Goal: Task Accomplishment & Management: Use online tool/utility

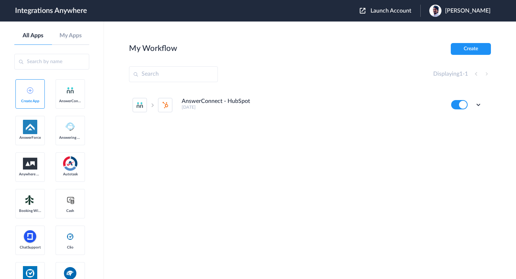
click at [392, 6] on div "Launch Account [PERSON_NAME] My Account Logout" at bounding box center [429, 11] width 138 height 12
click at [399, 12] on span "Launch Account" at bounding box center [391, 11] width 41 height 6
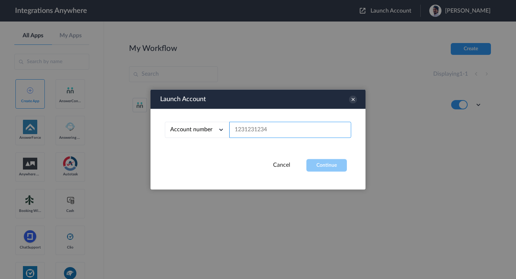
click at [280, 129] on input "text" at bounding box center [290, 130] width 122 height 16
paste input "3365102259"
type input "3365102259"
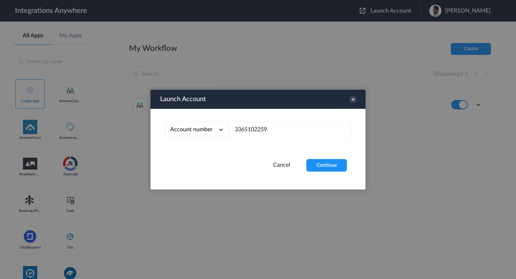
click at [321, 174] on div "Launch Account Account number Account number Email address 3365102259 Cancel Co…" at bounding box center [258, 140] width 215 height 100
click at [326, 168] on button "Continue" at bounding box center [326, 165] width 40 height 13
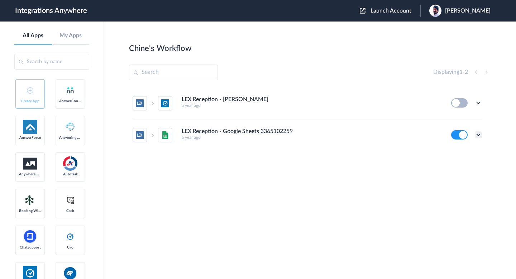
click at [477, 134] on icon at bounding box center [478, 134] width 7 height 7
click at [461, 154] on li "Edit" at bounding box center [458, 151] width 47 height 13
click at [478, 102] on icon at bounding box center [478, 102] width 7 height 7
click at [457, 137] on li "Task history" at bounding box center [458, 132] width 47 height 13
click at [479, 100] on icon at bounding box center [478, 102] width 7 height 7
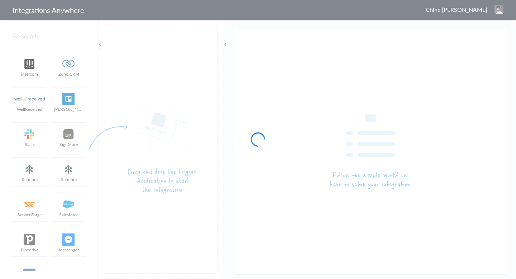
type input "LEX Reception - Google Sheets 3365102259"
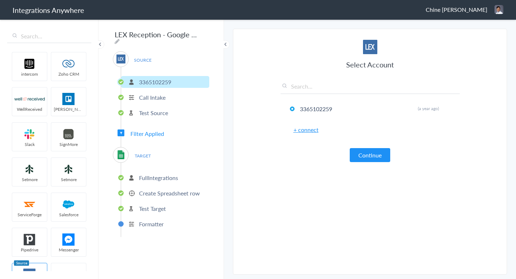
click at [152, 93] on p "Call Intake" at bounding box center [152, 97] width 27 height 8
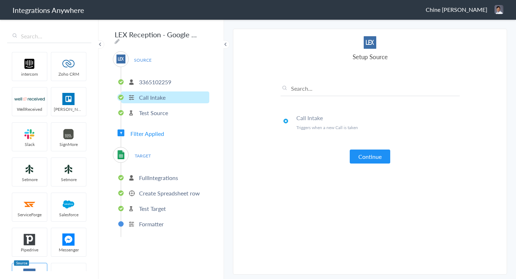
click at [152, 107] on li "Test Source" at bounding box center [165, 113] width 88 height 12
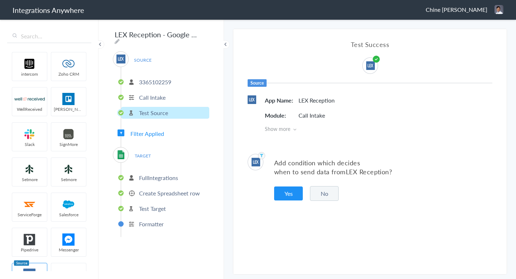
click at [141, 135] on div "SOURCE 3365102259 Call Intake Test Source Filter Applied TARGET FullIntegration…" at bounding box center [161, 144] width 96 height 186
click at [139, 132] on span "Filter Applied" at bounding box center [147, 133] width 34 height 8
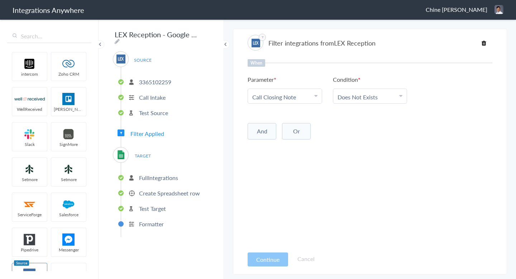
click at [143, 109] on p "Test Source" at bounding box center [153, 113] width 29 height 8
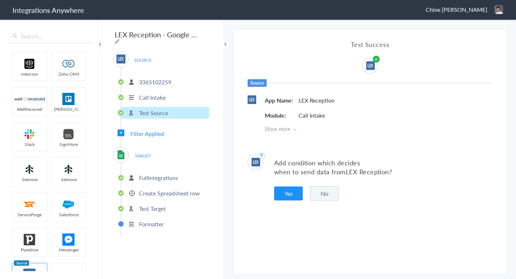
click at [148, 86] on ul "3365102259 Call Intake Test Source" at bounding box center [165, 96] width 89 height 59
click at [149, 91] on li "Call Intake" at bounding box center [165, 97] width 88 height 12
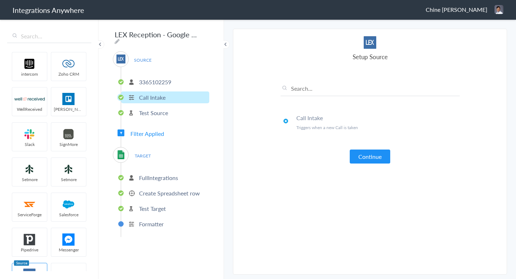
click at [140, 173] on p "FullIntegrations" at bounding box center [158, 177] width 39 height 8
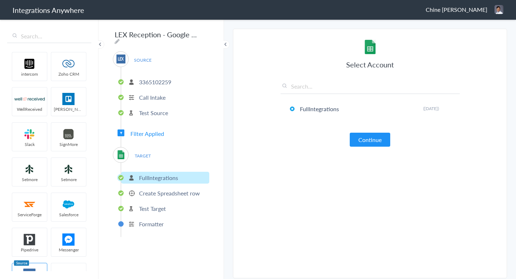
click at [142, 189] on p "Create Spreadsheet row" at bounding box center [169, 193] width 61 height 8
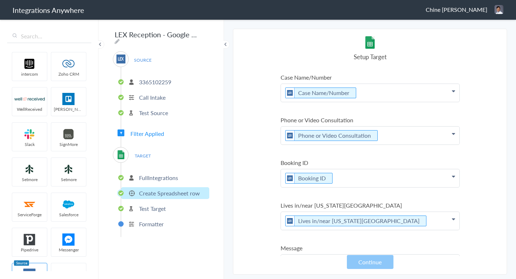
scroll to position [210, 0]
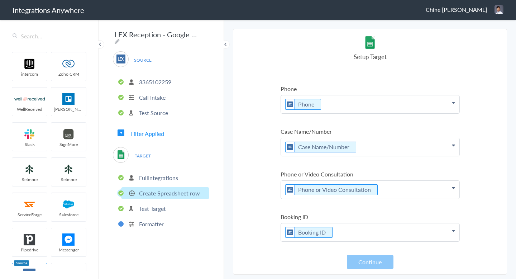
click at [161, 110] on p "Test Source" at bounding box center [153, 113] width 29 height 8
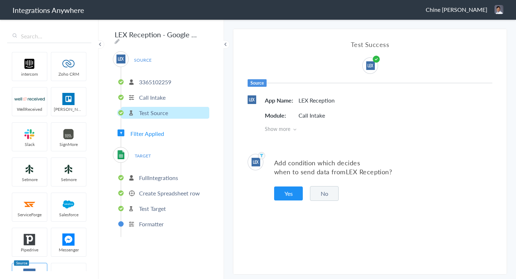
click at [154, 97] on p "Call Intake" at bounding box center [152, 97] width 27 height 8
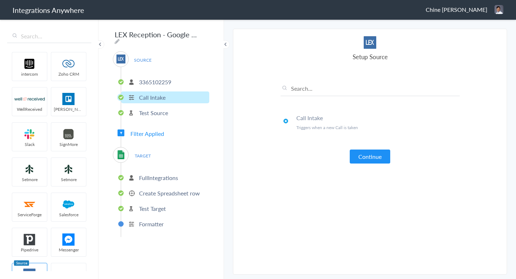
click at [156, 134] on span "Filter Applied" at bounding box center [147, 133] width 34 height 8
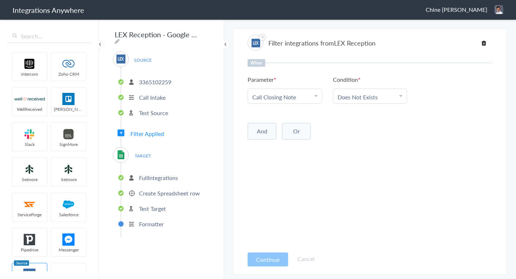
click at [273, 129] on button "And" at bounding box center [262, 131] width 29 height 16
click at [272, 139] on link "Choose Parameter" at bounding box center [285, 145] width 74 height 14
click at [272, 146] on span "Choose Parameter" at bounding box center [275, 146] width 47 height 8
click at [272, 147] on span "Choose Parameter" at bounding box center [275, 146] width 47 height 8
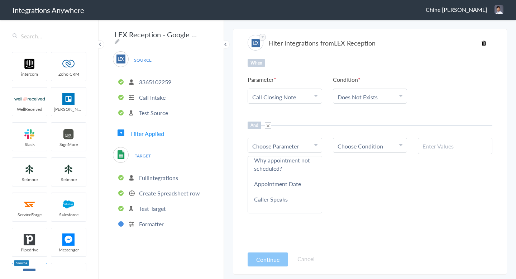
scroll to position [238, 0]
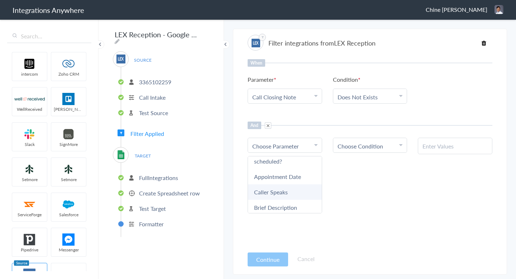
click at [275, 184] on link "Caller Speaks" at bounding box center [285, 191] width 74 height 15
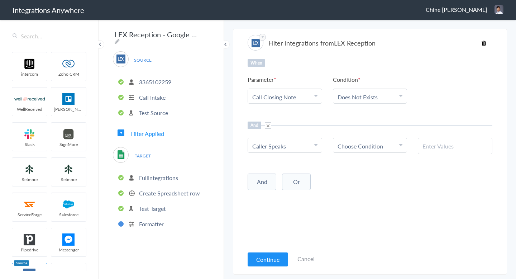
click at [361, 143] on span "Choose Condition" at bounding box center [361, 146] width 46 height 8
click at [353, 194] on link "Does Not Contains" at bounding box center [370, 196] width 74 height 15
click at [429, 144] on input "text" at bounding box center [455, 146] width 65 height 8
click at [260, 125] on h6 "And" at bounding box center [255, 125] width 14 height 8
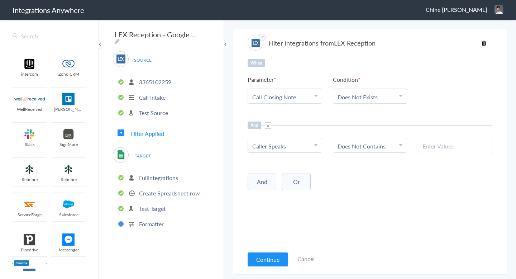
click at [266, 126] on span at bounding box center [268, 125] width 6 height 6
click at [285, 135] on button "Or" at bounding box center [296, 131] width 29 height 16
click at [302, 259] on link "Cancel" at bounding box center [305, 258] width 17 height 8
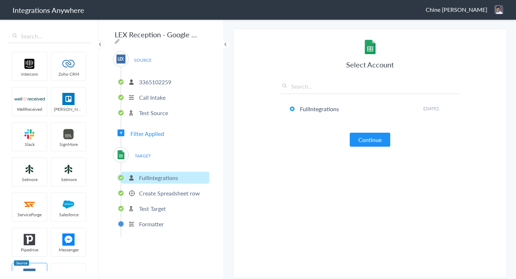
click at [173, 195] on li "Create Spreadsheet row" at bounding box center [165, 193] width 88 height 12
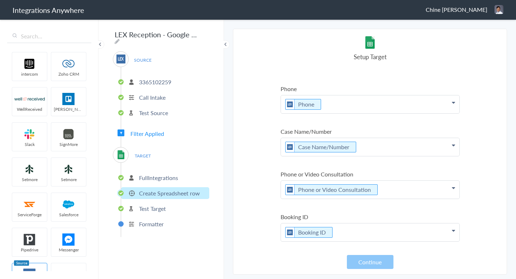
click at [170, 202] on li "Test Target" at bounding box center [165, 208] width 88 height 12
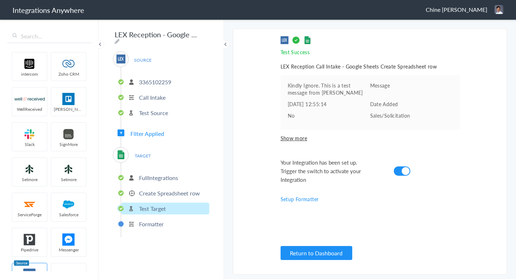
click at [161, 220] on p "Formatter" at bounding box center [151, 224] width 25 height 8
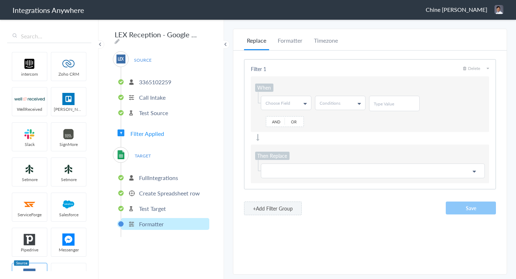
click at [160, 173] on p "FullIntegrations" at bounding box center [158, 177] width 39 height 8
